Goal: Navigation & Orientation: Find specific page/section

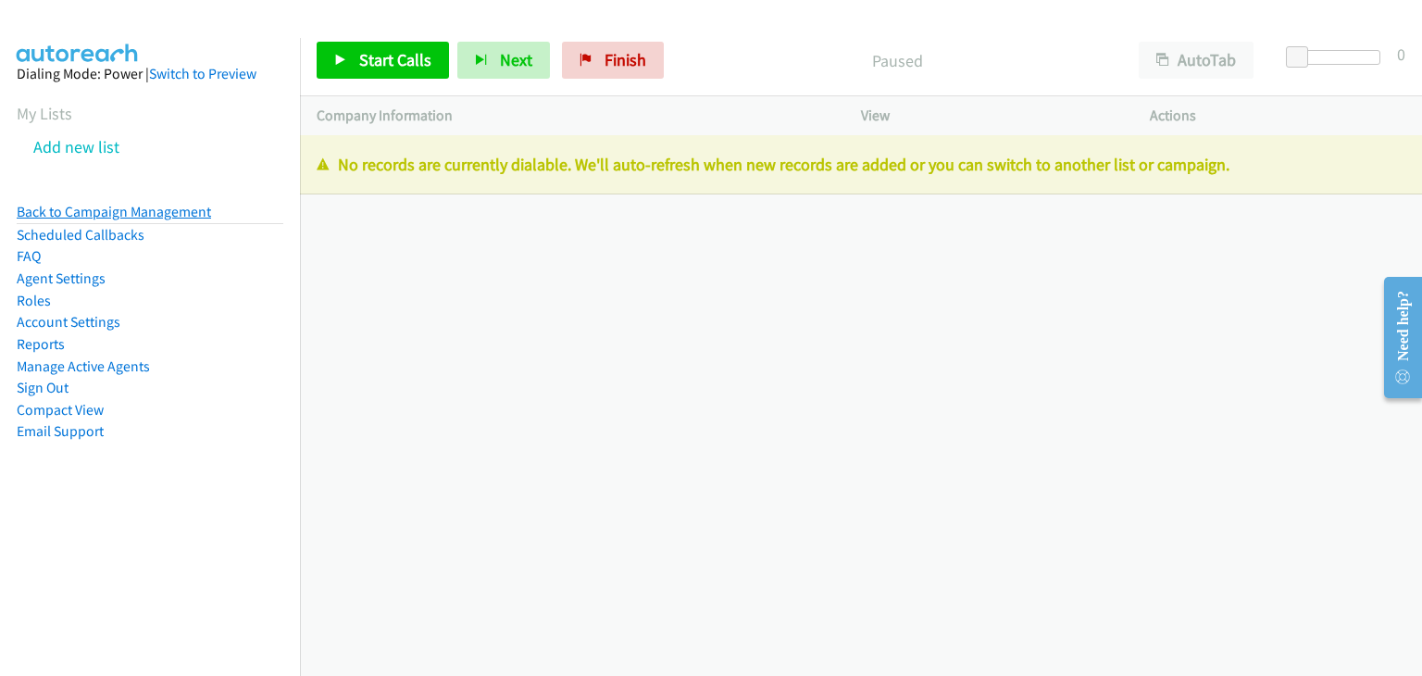
click at [100, 206] on link "Back to Campaign Management" at bounding box center [114, 212] width 194 height 18
click at [108, 204] on link "Back to Campaign Management" at bounding box center [114, 212] width 194 height 18
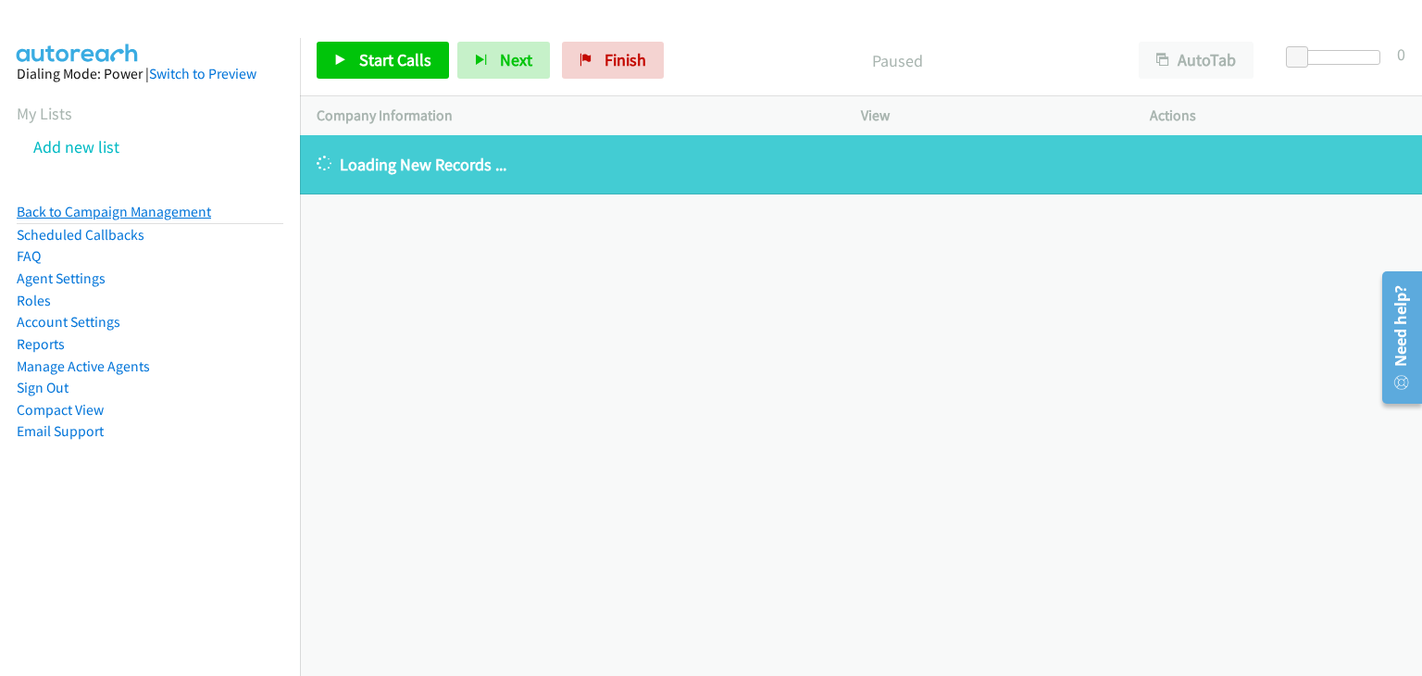
click at [64, 203] on link "Back to Campaign Management" at bounding box center [114, 212] width 194 height 18
